Goal: Find specific page/section: Find specific page/section

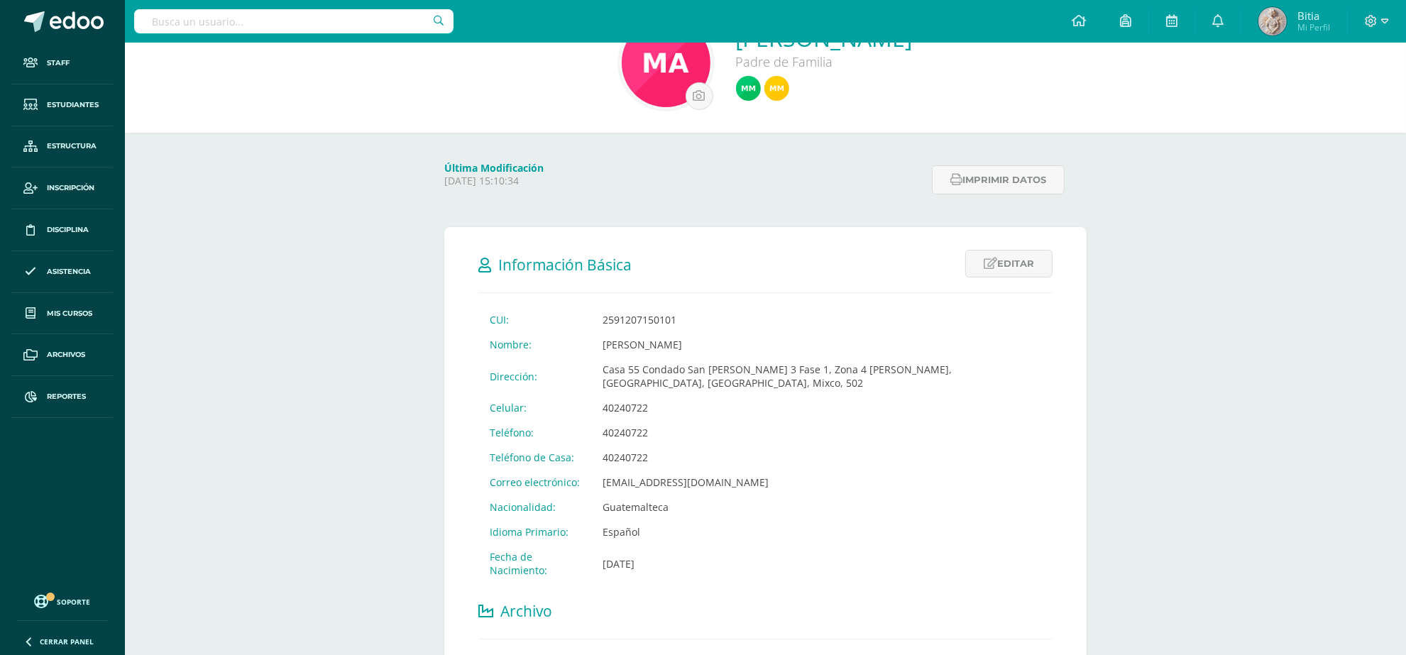
click at [335, 21] on input "text" at bounding box center [293, 21] width 319 height 24
type input "Fatima Garcia"
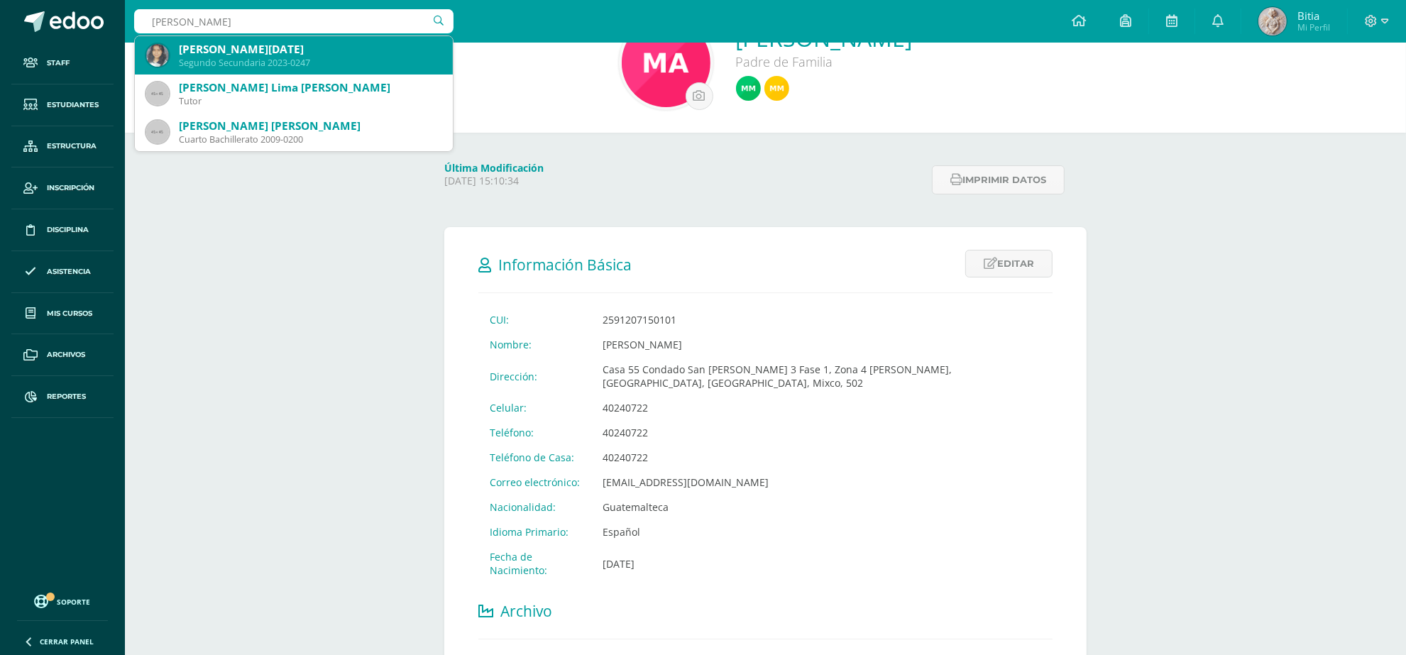
click at [292, 52] on div "[PERSON_NAME][DATE]" at bounding box center [310, 49] width 263 height 15
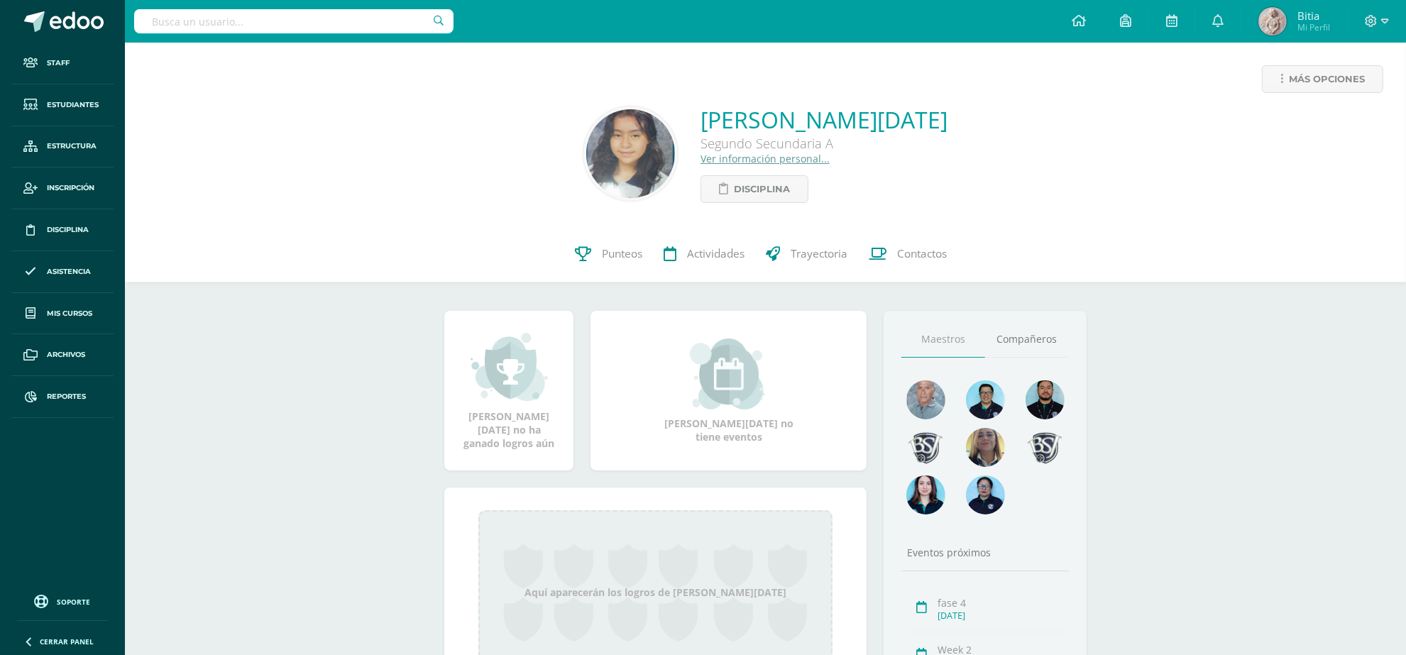
click at [747, 160] on link "Ver información personal..." at bounding box center [764, 158] width 129 height 13
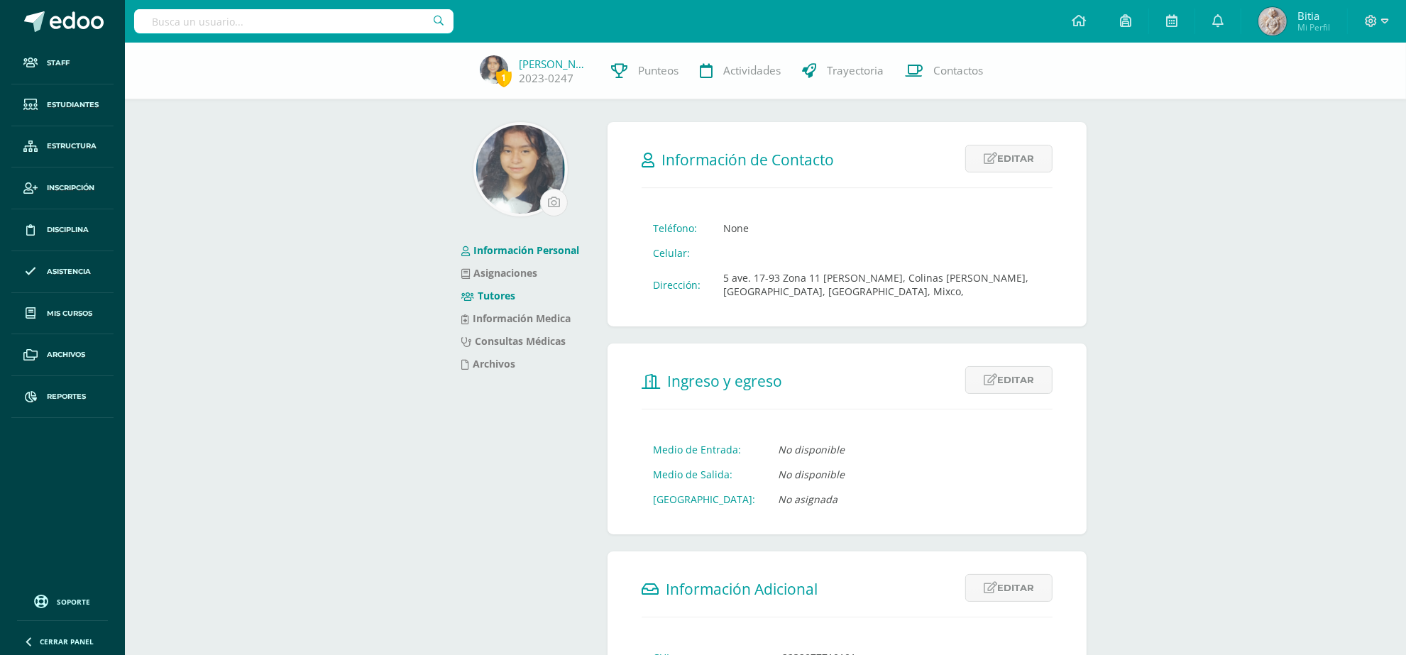
click at [502, 297] on link "Tutores" at bounding box center [488, 295] width 54 height 13
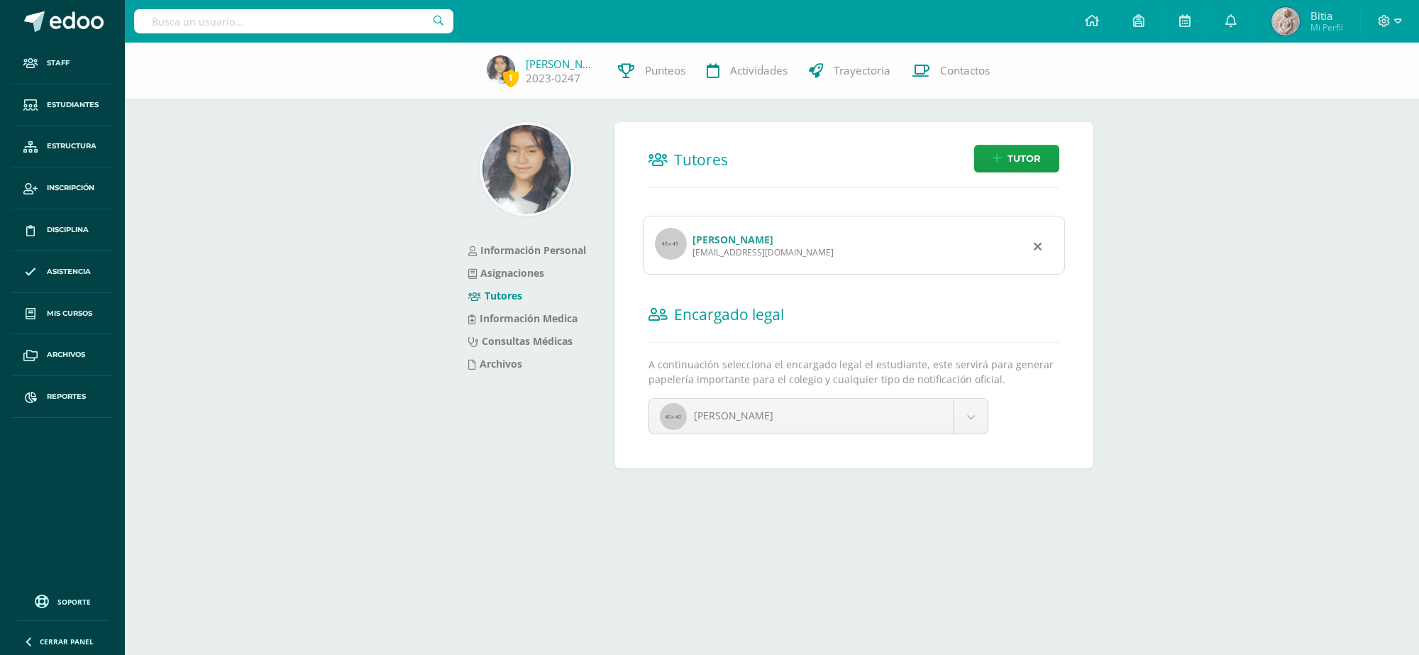
click at [732, 243] on link "Aura Marina Ortiz Giron" at bounding box center [733, 239] width 81 height 13
